Goal: Task Accomplishment & Management: Manage account settings

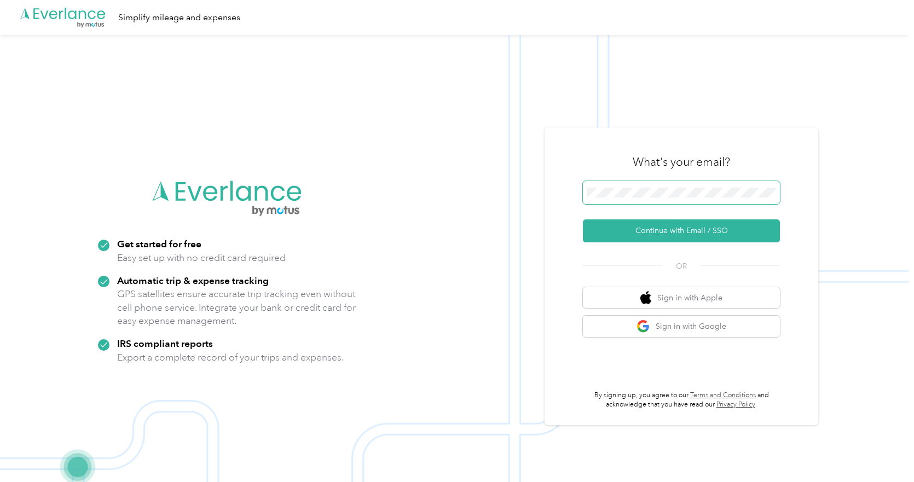
click at [628, 186] on span at bounding box center [681, 192] width 197 height 23
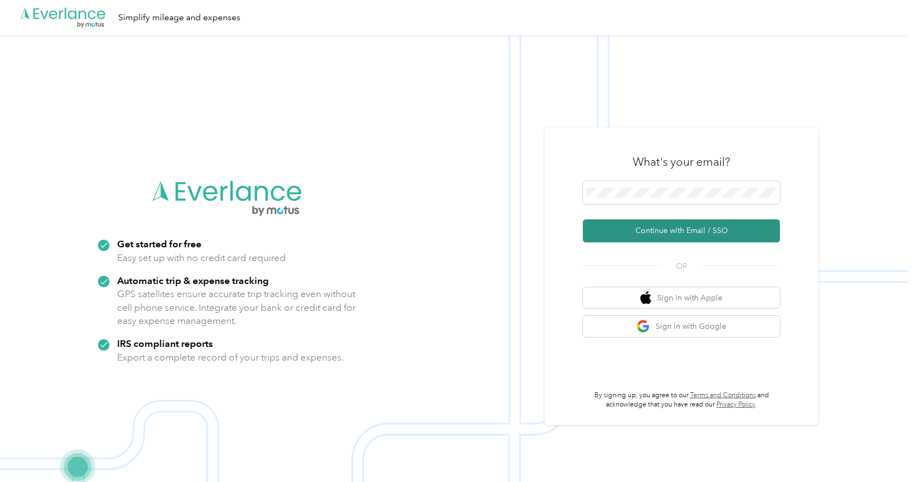
click at [688, 235] on button "Continue with Email / SSO" at bounding box center [681, 230] width 197 height 23
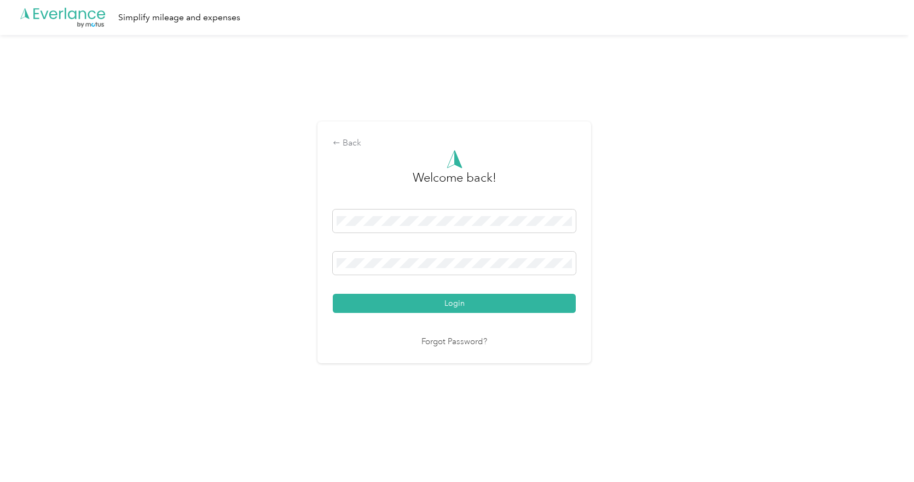
click at [443, 301] on button "Login" at bounding box center [454, 303] width 243 height 19
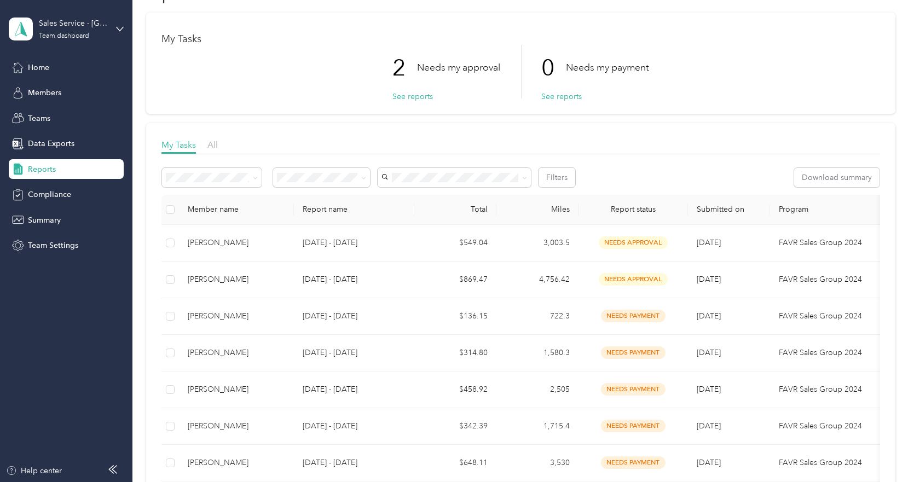
scroll to position [55, 0]
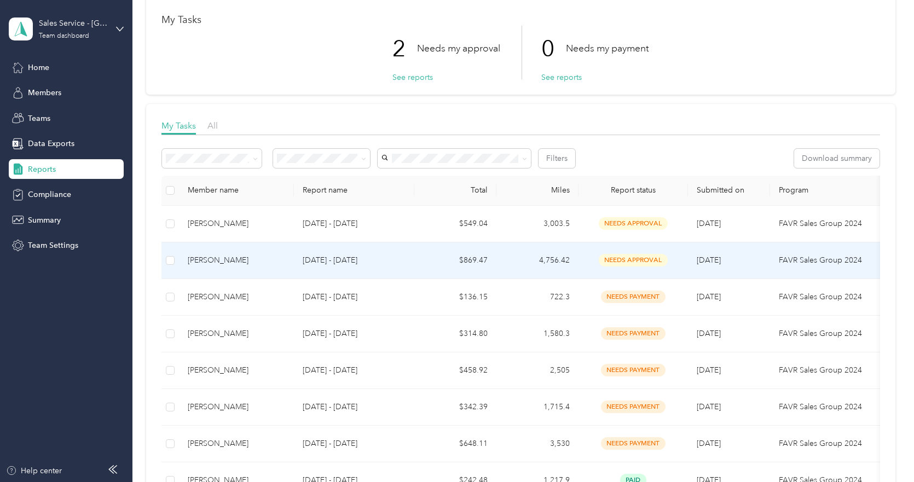
click at [233, 261] on div "[PERSON_NAME]" at bounding box center [236, 260] width 97 height 12
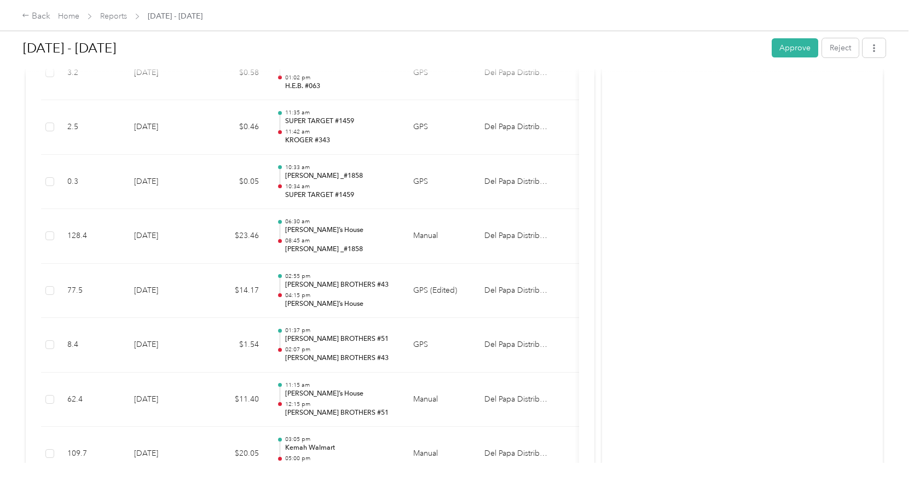
scroll to position [5138, 0]
click at [790, 48] on button "Approve" at bounding box center [794, 47] width 47 height 19
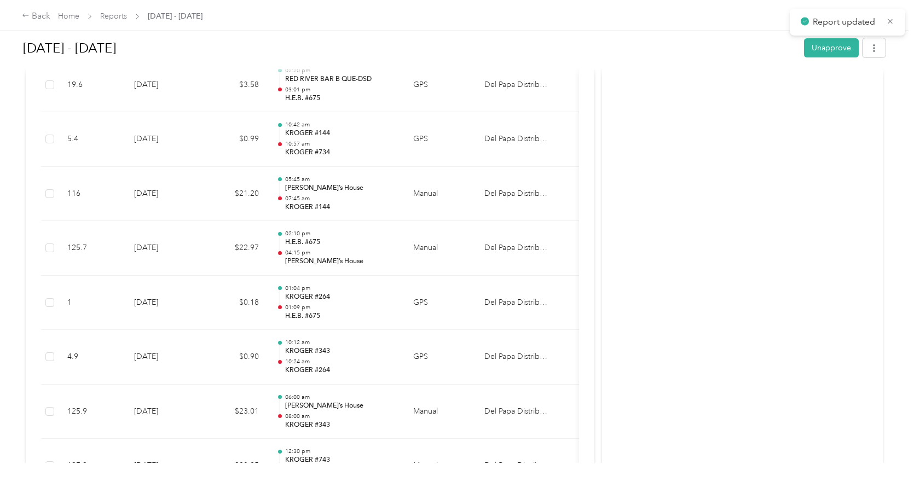
scroll to position [3989, 0]
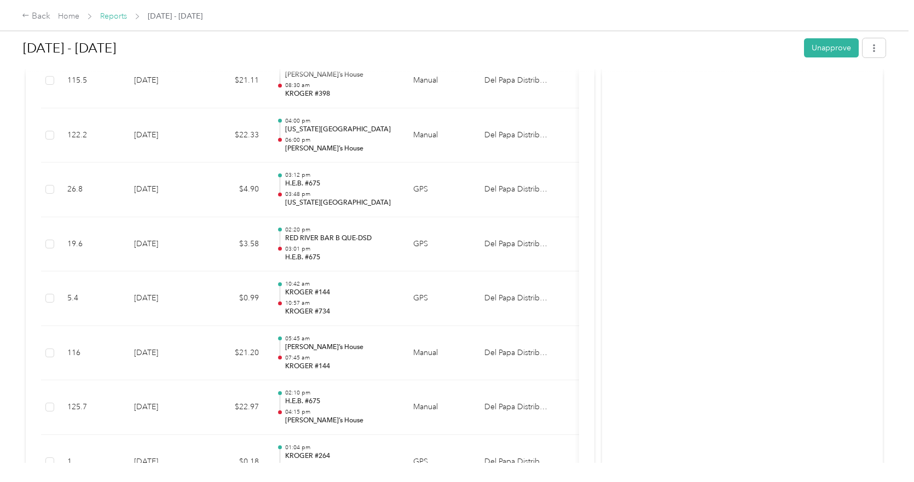
click at [117, 21] on link "Reports" at bounding box center [113, 15] width 27 height 9
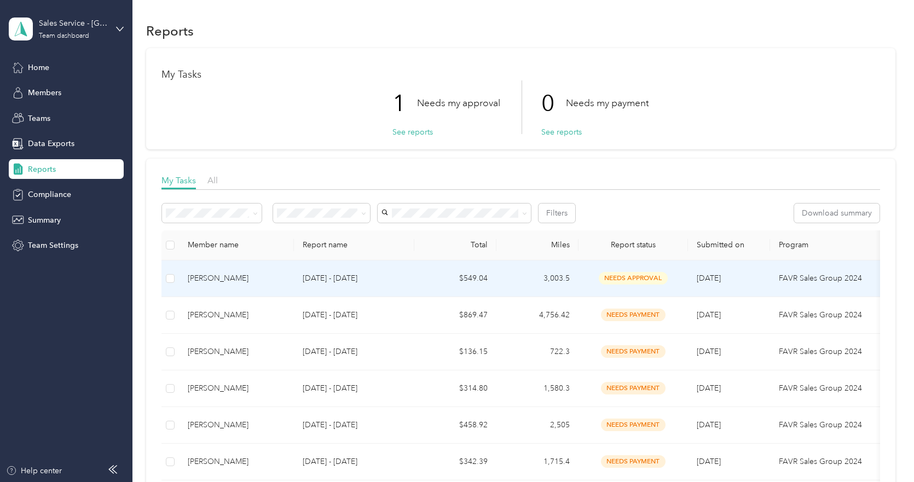
click at [248, 276] on div "[PERSON_NAME]" at bounding box center [236, 278] width 97 height 12
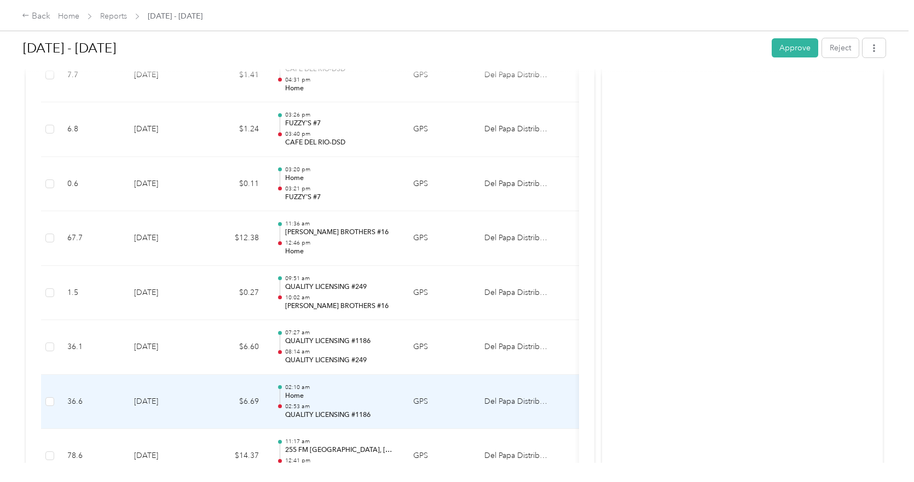
scroll to position [3338, 0]
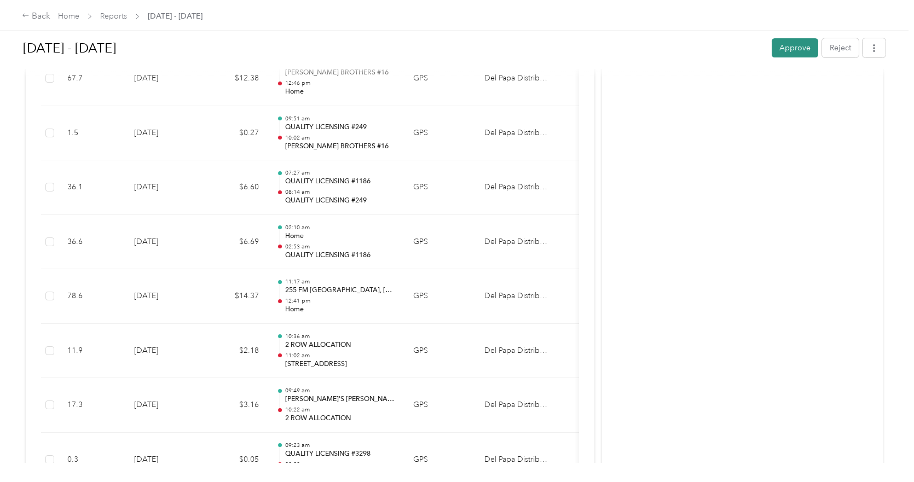
click at [793, 51] on button "Approve" at bounding box center [794, 47] width 47 height 19
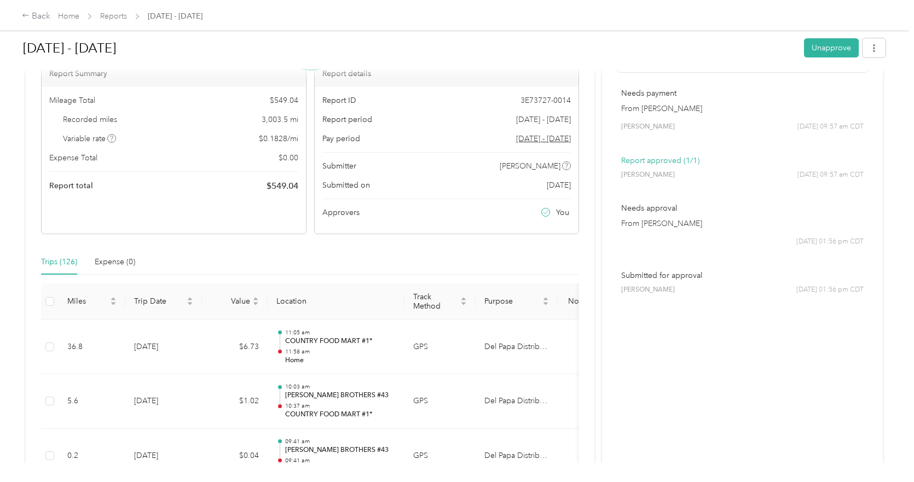
scroll to position [0, 0]
